Goal: Manage account settings

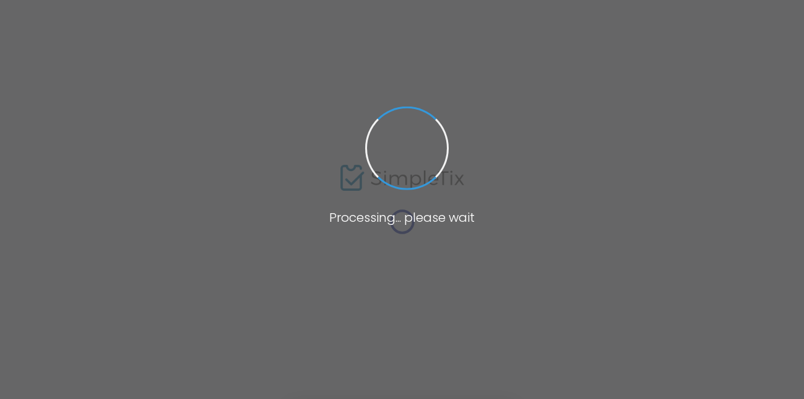
type input "[GEOGRAPHIC_DATA]"
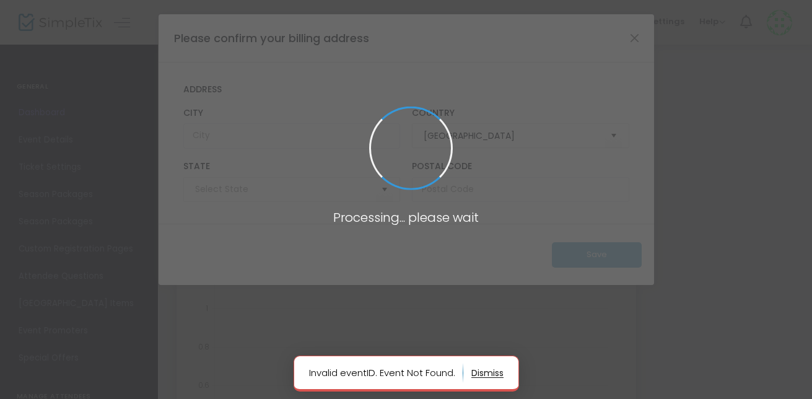
type input "[US_STATE]"
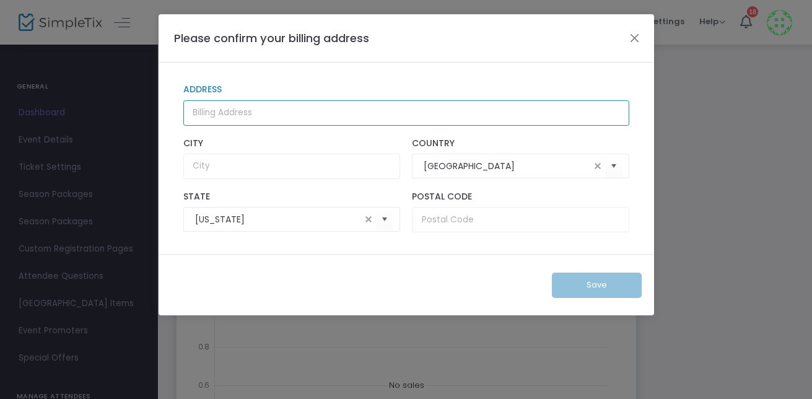
click at [327, 107] on input "Address" at bounding box center [406, 112] width 446 height 25
type input "[STREET_ADDRESS][PERSON_NAME]"
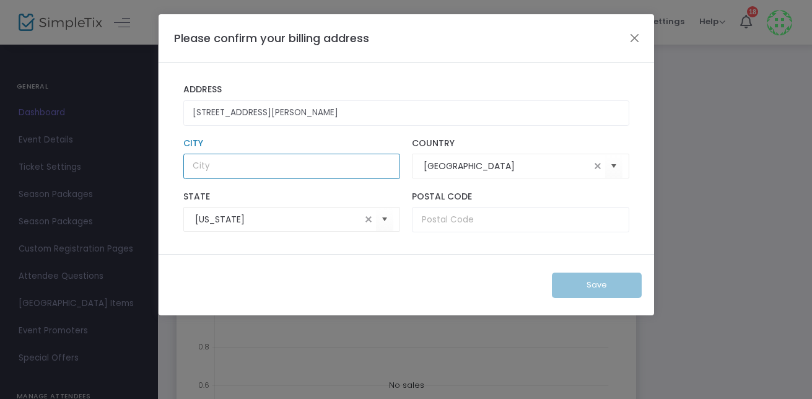
type input "[PERSON_NAME] Depot"
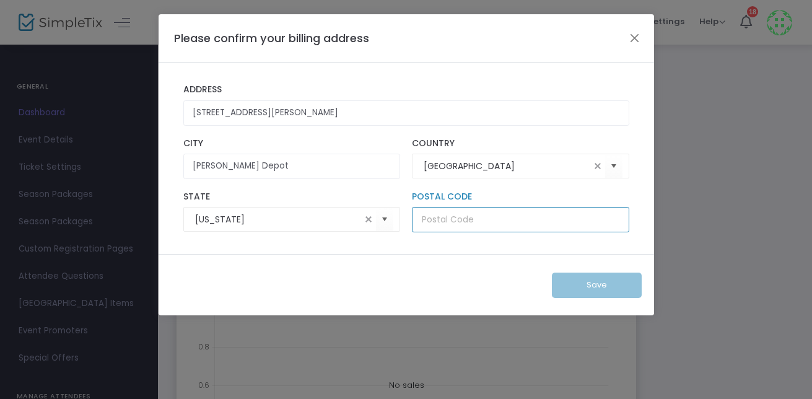
type input "25560"
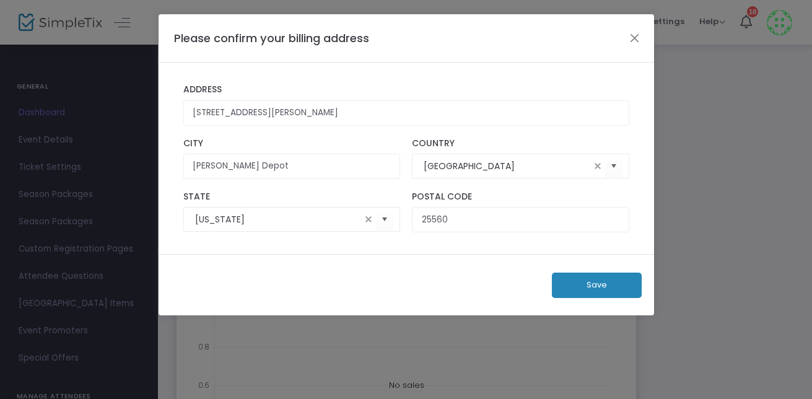
drag, startPoint x: 615, startPoint y: 279, endPoint x: 586, endPoint y: 286, distance: 29.4
click at [586, 286] on button "Save" at bounding box center [597, 284] width 90 height 25
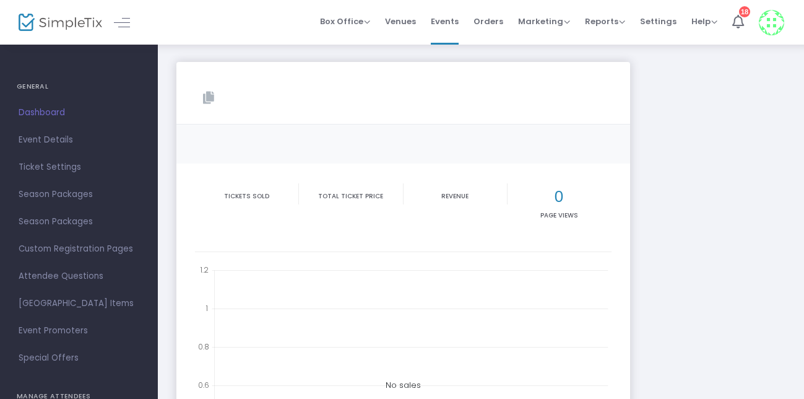
click at [65, 22] on img at bounding box center [61, 23] width 84 height 18
